Goal: Obtain resource: Download file/media

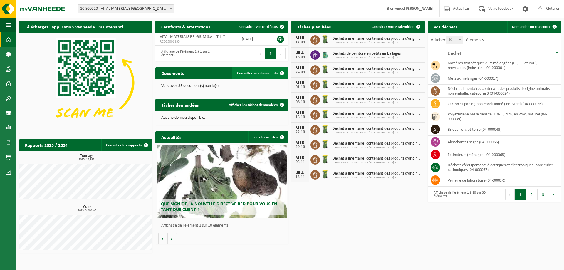
click at [249, 73] on span "Consulter vos documents" at bounding box center [257, 73] width 41 height 4
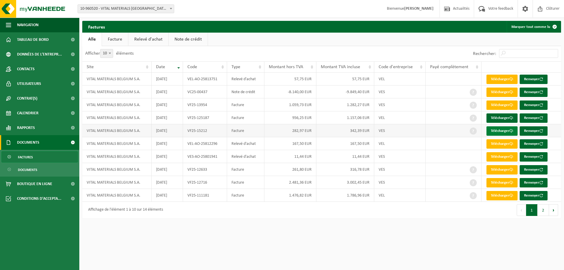
click at [495, 131] on link "Télécharger" at bounding box center [502, 130] width 31 height 9
click at [497, 109] on link "Télécharger" at bounding box center [502, 104] width 31 height 9
click at [24, 158] on span "Factures" at bounding box center [25, 157] width 15 height 11
click at [27, 170] on span "Documents" at bounding box center [27, 169] width 19 height 11
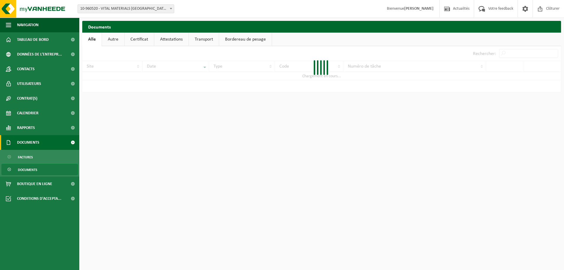
click at [27, 143] on span "Documents" at bounding box center [28, 142] width 22 height 15
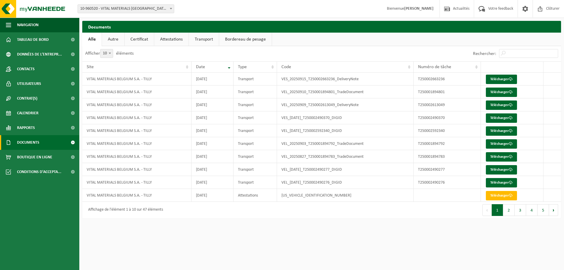
click at [31, 145] on span "Documents" at bounding box center [28, 142] width 22 height 15
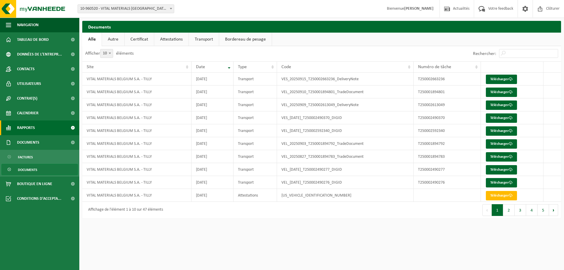
click at [28, 130] on span "Rapports" at bounding box center [26, 127] width 18 height 15
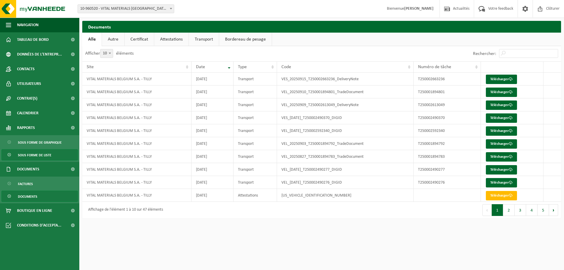
click at [34, 159] on span "Sous forme de liste" at bounding box center [34, 155] width 33 height 11
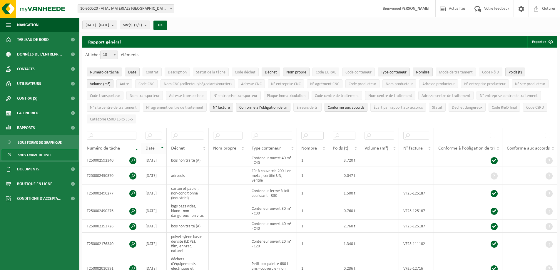
click at [159, 146] on div "Date" at bounding box center [152, 148] width 14 height 5
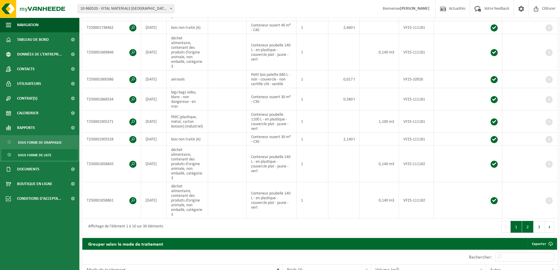
click at [526, 221] on button "2" at bounding box center [527, 227] width 11 height 12
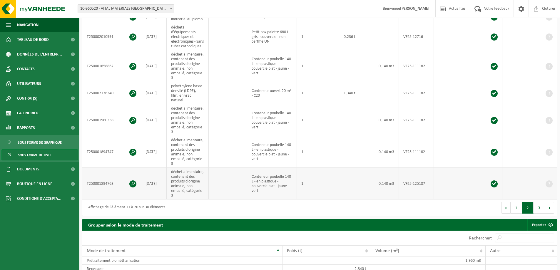
scroll to position [201, 0]
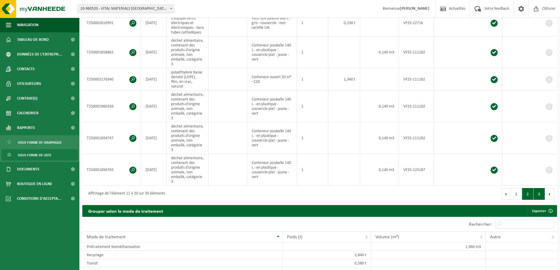
click at [538, 199] on button "3" at bounding box center [538, 194] width 11 height 12
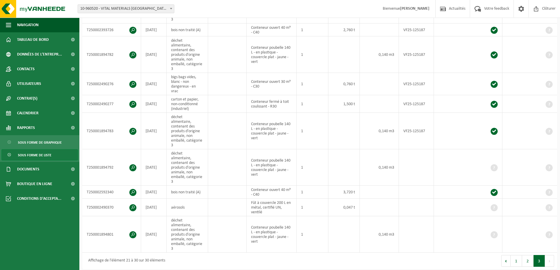
scroll to position [262, 0]
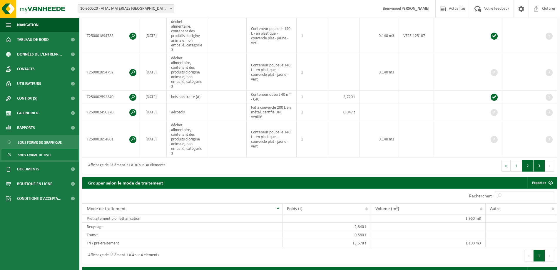
click at [531, 160] on button "2" at bounding box center [527, 166] width 11 height 12
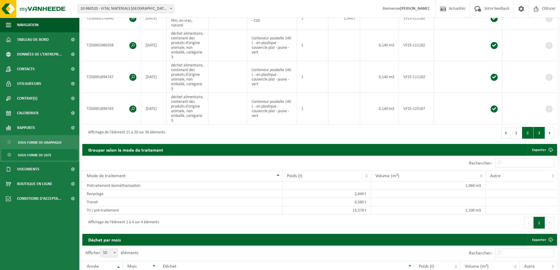
click at [538, 135] on button "3" at bounding box center [538, 133] width 11 height 12
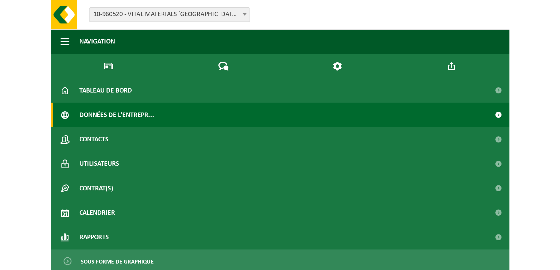
scroll to position [167, 0]
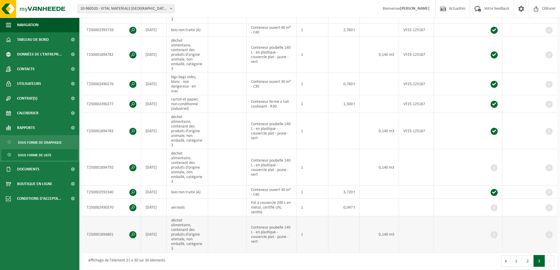
click at [135, 231] on span at bounding box center [132, 234] width 7 height 7
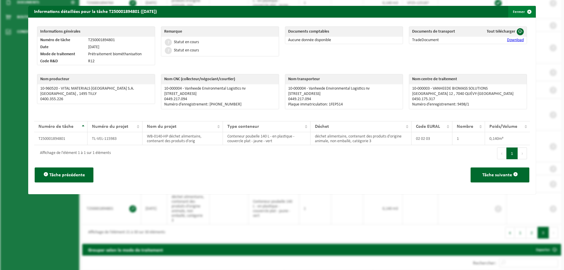
click at [514, 14] on button "Fermer" at bounding box center [521, 12] width 27 height 12
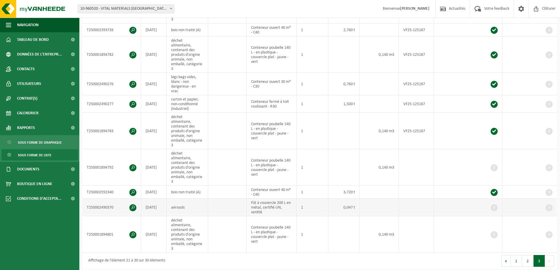
click at [130, 204] on span at bounding box center [132, 207] width 7 height 7
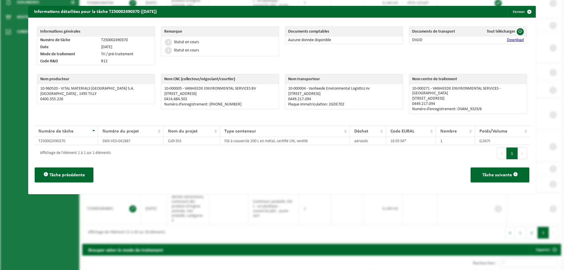
click at [523, 87] on div "Nom centre de traitement 10-000271 - VANHEEDE ENVIRONMENTAL SERVICES - RUMBEKE …" at bounding box center [468, 95] width 124 height 49
click at [514, 88] on p "10-000271 - VANHEEDE ENVIRONMENTAL SERVICES - RUMBEKE" at bounding box center [468, 90] width 112 height 9
click at [519, 87] on p "10-000271 - VANHEEDE ENVIRONMENTAL SERVICES - RUMBEKE" at bounding box center [468, 90] width 112 height 9
drag, startPoint x: 518, startPoint y: 88, endPoint x: 431, endPoint y: 89, distance: 87.3
click at [431, 89] on p "10-000271 - VANHEEDE ENVIRONMENTAL SERVICES - RUMBEKE" at bounding box center [468, 90] width 112 height 9
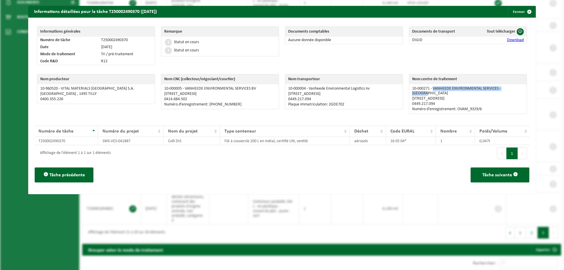
copy p "VANHEEDE ENVIRONMENTAL SERVICES - RUMBEKE"
click at [452, 96] on p "MOORSEELSESTEENWEG 32 , 8800 RUMBEKE" at bounding box center [468, 98] width 112 height 5
drag, startPoint x: 484, startPoint y: 93, endPoint x: 408, endPoint y: 94, distance: 76.1
click at [409, 94] on td "10-000271 - VANHEEDE ENVIRONMENTAL SERVICES - RUMBEKE MOORSEELSESTEENWEG 32 , 8…" at bounding box center [468, 98] width 118 height 29
copy p "MOORSEELSESTEENWEG 32 , 8800 RUMBEKE"
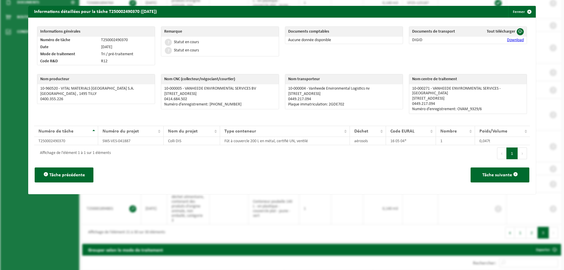
click at [431, 102] on p "0449.217.094" at bounding box center [468, 104] width 112 height 5
drag, startPoint x: 432, startPoint y: 99, endPoint x: 407, endPoint y: 98, distance: 24.4
click at [409, 98] on td "10-000271 - VANHEEDE ENVIRONMENTAL SERVICES - RUMBEKE MOORSEELSESTEENWEG 32 , 8…" at bounding box center [468, 98] width 118 height 29
copy p "0449.217.094"
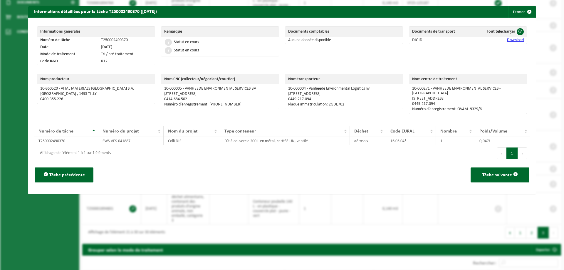
click at [493, 107] on p "Numéro d’enregistrement: OVAM_9329/6" at bounding box center [468, 109] width 112 height 5
click at [482, 107] on p "Numéro d’enregistrement: OVAM_9329/6" at bounding box center [468, 109] width 112 height 5
drag, startPoint x: 480, startPoint y: 105, endPoint x: 455, endPoint y: 105, distance: 24.1
click at [455, 107] on p "Numéro d’enregistrement: OVAM_9329/6" at bounding box center [468, 109] width 112 height 5
copy p "OVAM_9329/6"
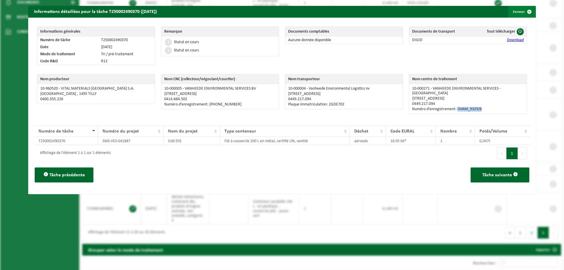
click at [516, 11] on button "Fermer" at bounding box center [521, 12] width 27 height 12
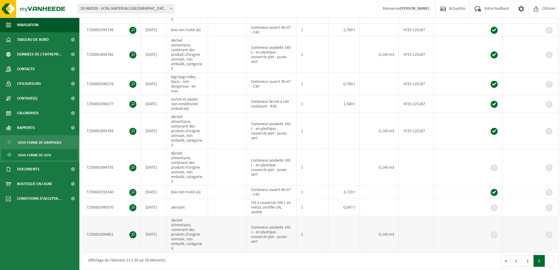
click at [193, 216] on td "déchet alimentaire, contenant des produits d'origine animale, non emballé, caté…" at bounding box center [187, 234] width 41 height 36
click at [200, 162] on td "déchet alimentaire, contenant des produits d'origine animale, non emballé, caté…" at bounding box center [187, 167] width 41 height 36
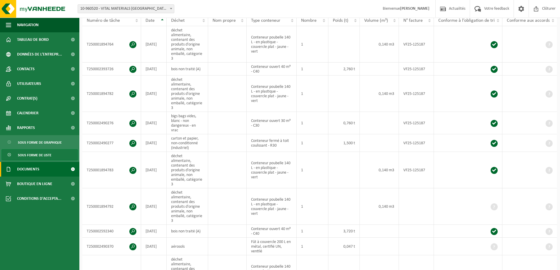
scroll to position [49, 0]
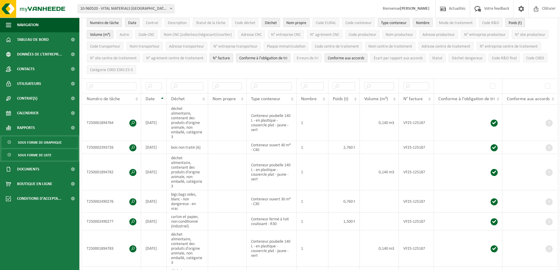
click at [37, 145] on span "Sous forme de graphique" at bounding box center [40, 142] width 44 height 11
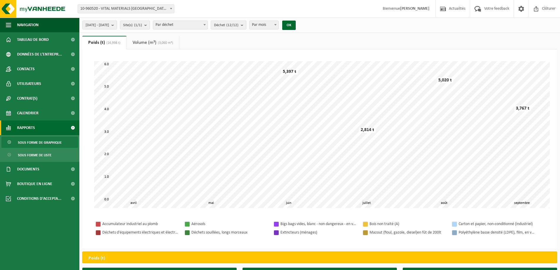
click at [149, 41] on link "Volume (m³) (3,060 m³)" at bounding box center [153, 43] width 52 height 14
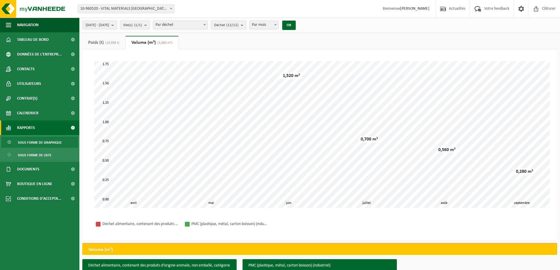
click at [93, 42] on link "Poids (t) (16,998 t)" at bounding box center [103, 43] width 43 height 14
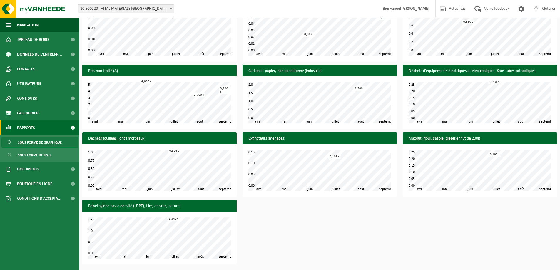
scroll to position [153, 0]
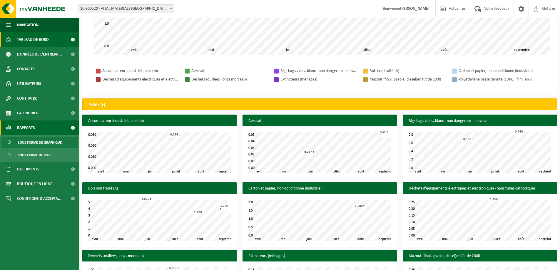
click at [36, 38] on span "Tableau de bord" at bounding box center [33, 39] width 32 height 15
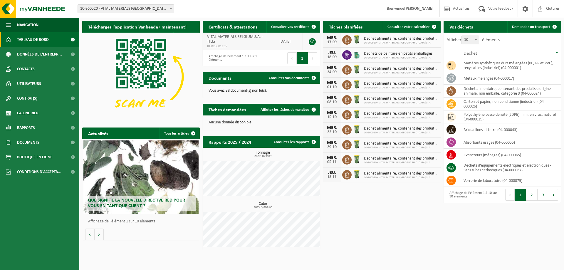
click at [285, 33] on td "[DATE]" at bounding box center [289, 42] width 28 height 18
click at [291, 29] on link "Consulter vos certificats" at bounding box center [293, 27] width 53 height 12
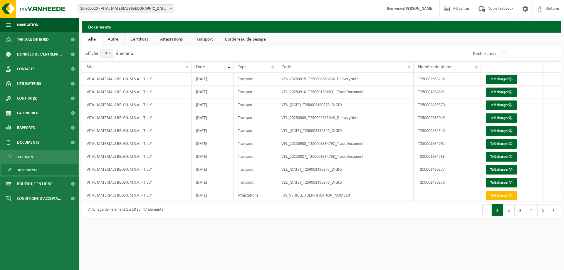
click at [215, 38] on link "Transport" at bounding box center [204, 40] width 30 height 14
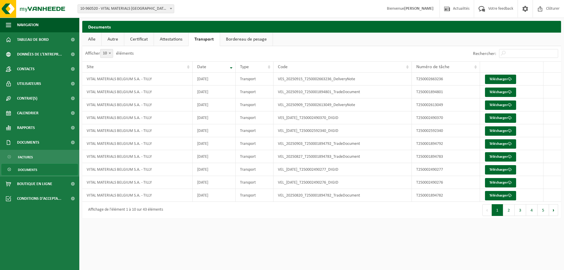
click at [178, 39] on link "Attestations" at bounding box center [171, 40] width 34 height 14
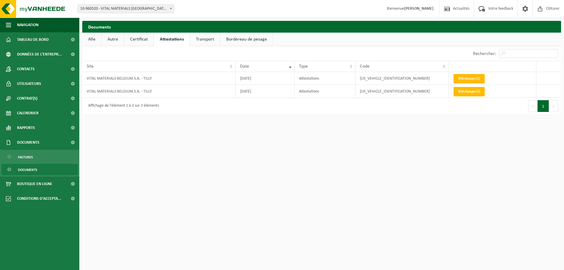
click at [145, 38] on link "Certificat" at bounding box center [138, 40] width 29 height 14
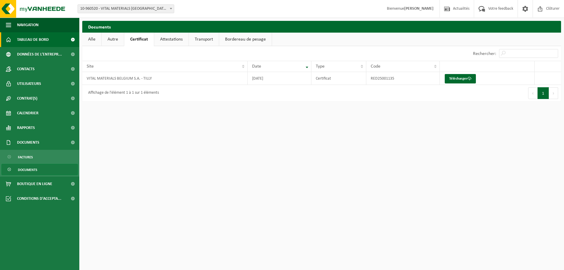
click at [37, 41] on span "Tableau de bord" at bounding box center [33, 39] width 32 height 15
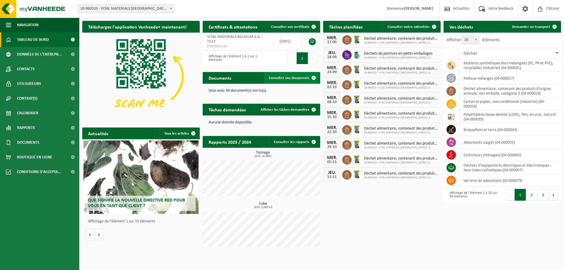
click at [293, 76] on span "Consulter vos documents" at bounding box center [289, 78] width 41 height 4
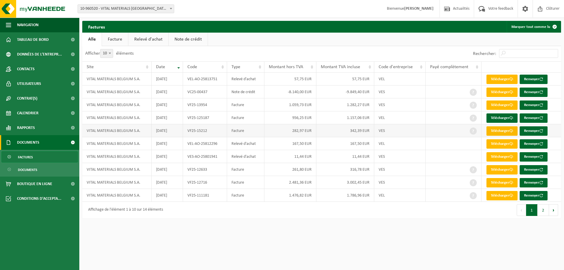
click at [491, 132] on link "Télécharger" at bounding box center [502, 130] width 31 height 9
click at [118, 39] on link "Facture" at bounding box center [115, 40] width 26 height 14
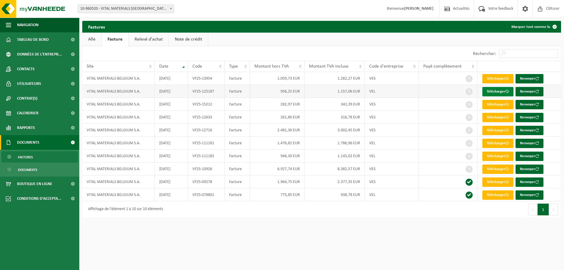
click at [507, 89] on link "Télécharger" at bounding box center [497, 91] width 31 height 9
click at [472, 118] on span at bounding box center [469, 117] width 7 height 7
click at [419, 225] on html "Site: 10-960520 - VITAL MATERIALS BELGIUM S.A. - TILLY 10-960520 - VITAL MATERI…" at bounding box center [282, 135] width 564 height 270
click at [327, 260] on html "Site: 10-960520 - VITAL MATERIALS BELGIUM S.A. - TILLY 10-960520 - VITAL MATERI…" at bounding box center [282, 135] width 564 height 270
click at [495, 82] on link "Télécharger" at bounding box center [497, 78] width 31 height 9
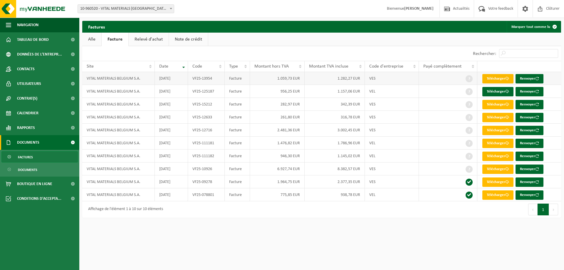
click at [489, 78] on link "Télécharger" at bounding box center [497, 78] width 31 height 9
click at [192, 38] on link "Note de crédit" at bounding box center [188, 40] width 39 height 14
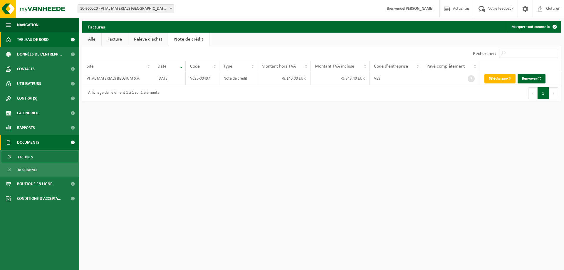
click at [38, 41] on span "Tableau de bord" at bounding box center [33, 39] width 32 height 15
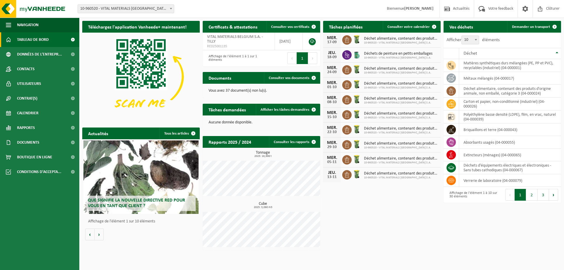
click at [383, 54] on span "Déchets de peinture en petits emballages" at bounding box center [398, 53] width 68 height 5
click at [372, 57] on span "10-960520 - VITAL MATERIALS [GEOGRAPHIC_DATA] S.A." at bounding box center [398, 58] width 68 height 4
click at [336, 56] on div "18-09" at bounding box center [332, 57] width 12 height 4
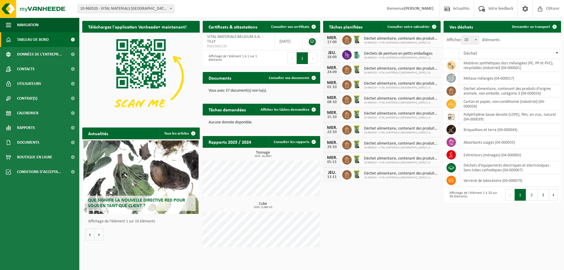
click at [335, 56] on div "18-09" at bounding box center [332, 57] width 12 height 4
click at [382, 58] on span "10-960520 - VITAL MATERIALS BELGIUM S.A." at bounding box center [398, 58] width 68 height 4
click at [29, 111] on span "Calendrier" at bounding box center [27, 113] width 21 height 15
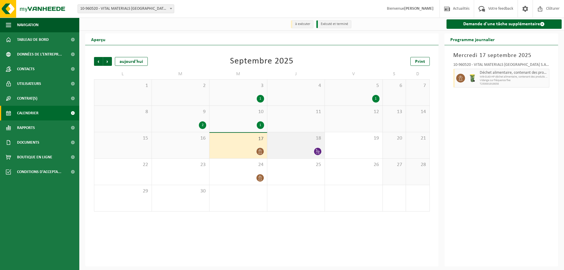
click at [316, 152] on icon at bounding box center [317, 151] width 5 height 5
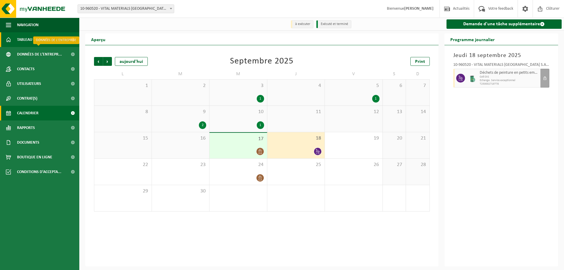
click at [52, 42] on link "Tableau de bord" at bounding box center [39, 39] width 79 height 15
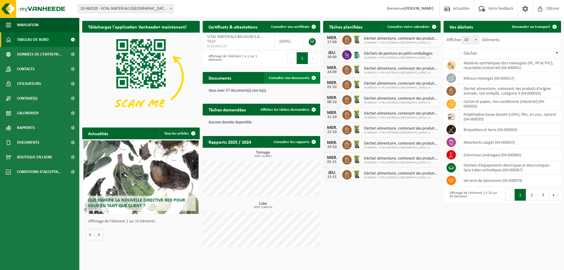
click at [291, 83] on link "Consulter vos documents" at bounding box center [292, 78] width 56 height 12
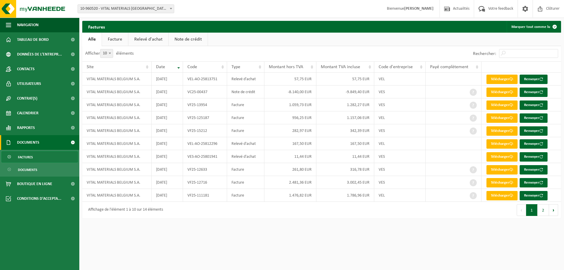
click at [156, 41] on link "Relevé d'achat" at bounding box center [148, 40] width 40 height 14
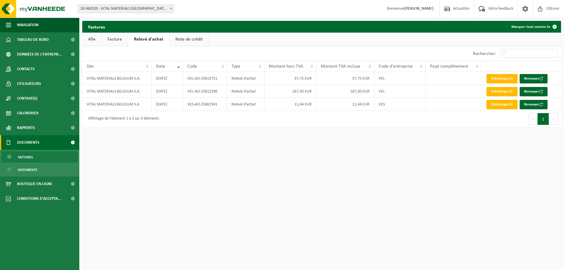
click at [118, 41] on link "Facture" at bounding box center [115, 40] width 26 height 14
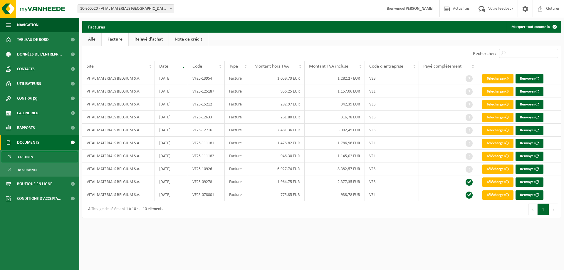
click at [143, 38] on link "Relevé d'achat" at bounding box center [149, 40] width 40 height 14
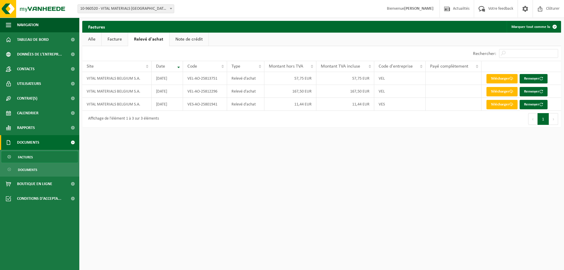
click at [95, 40] on link "Alle" at bounding box center [91, 40] width 19 height 14
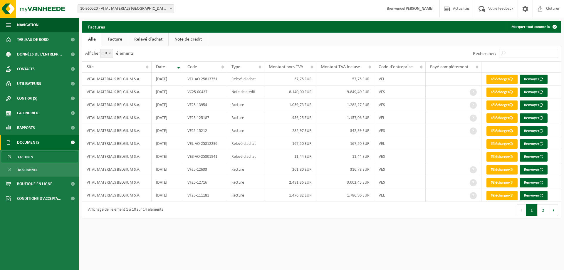
click at [113, 41] on link "Facture" at bounding box center [115, 40] width 26 height 14
